Goal: Use online tool/utility

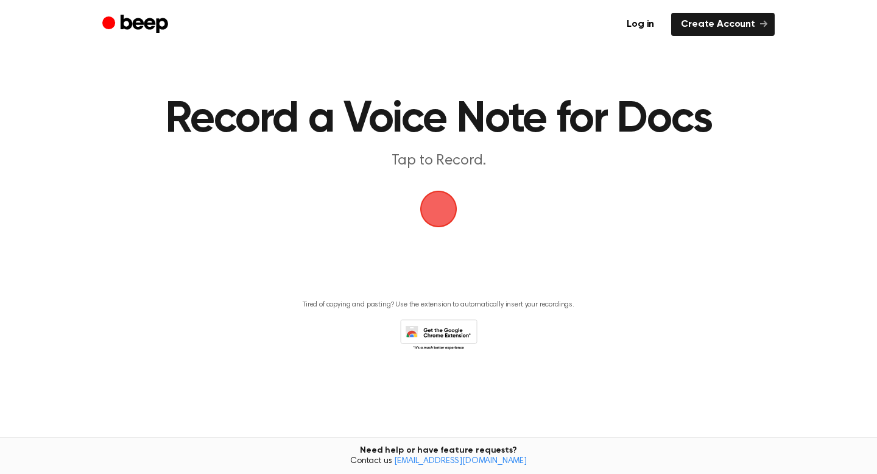
click at [437, 211] on span "button" at bounding box center [439, 209] width 34 height 34
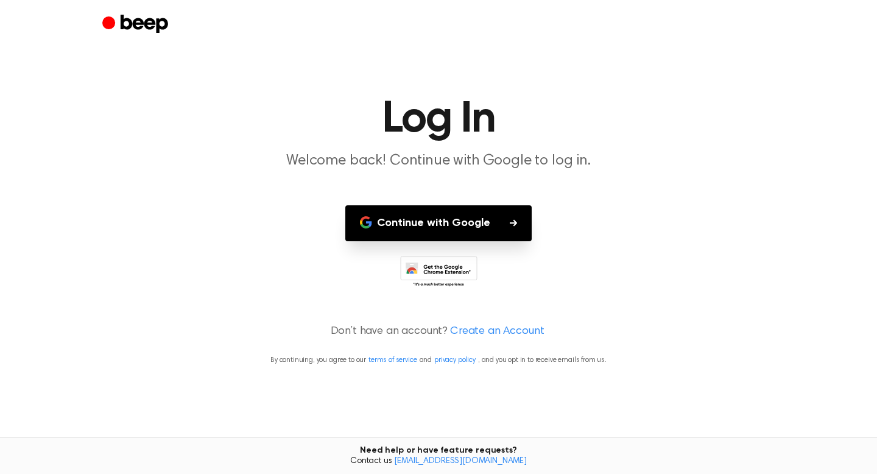
click at [445, 227] on button "Continue with Google" at bounding box center [438, 223] width 186 height 36
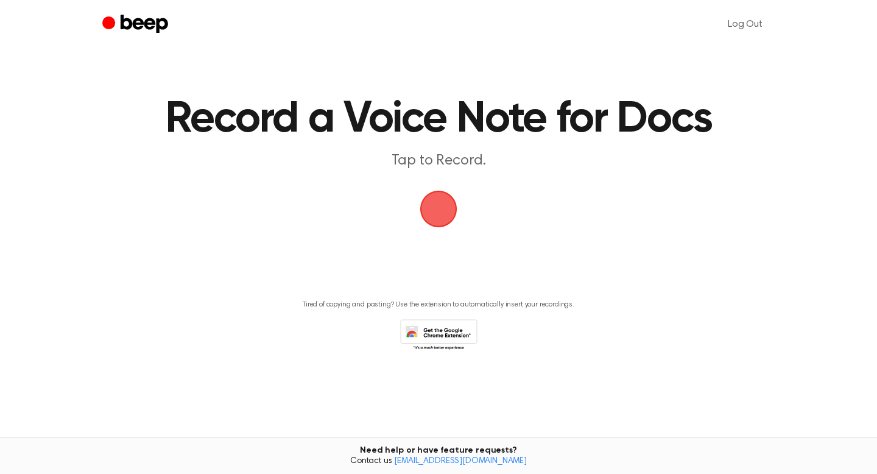
click at [434, 201] on span "button" at bounding box center [438, 209] width 37 height 37
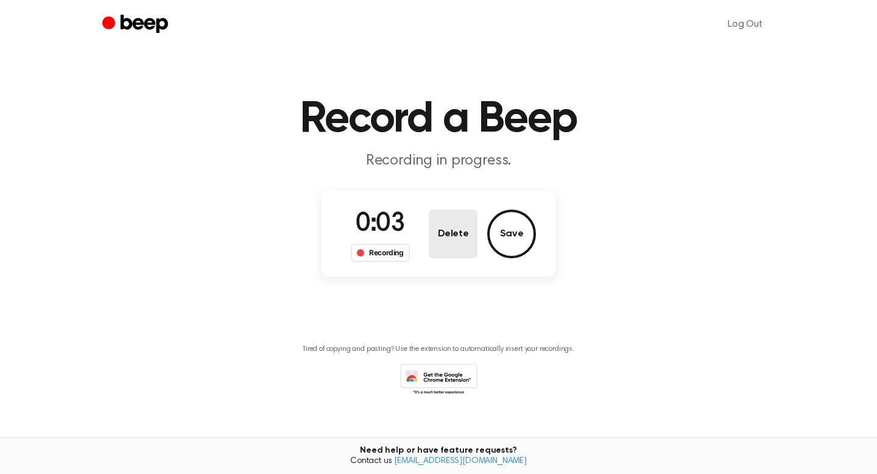
click at [456, 235] on button "Delete" at bounding box center [453, 234] width 49 height 49
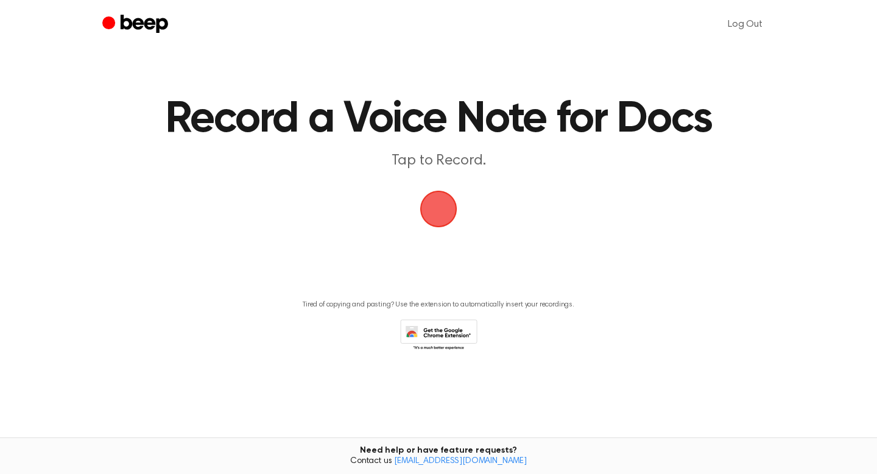
click at [437, 205] on span "button" at bounding box center [439, 209] width 34 height 34
